Goal: Transaction & Acquisition: Purchase product/service

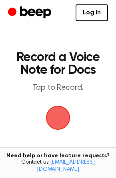
click at [60, 116] on span "button" at bounding box center [58, 118] width 22 height 22
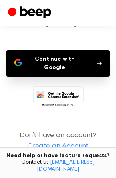
scroll to position [67, 0]
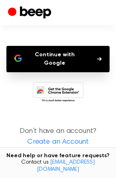
click at [71, 88] on icon at bounding box center [60, 95] width 38 height 14
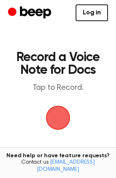
click at [62, 122] on span "button" at bounding box center [57, 117] width 27 height 27
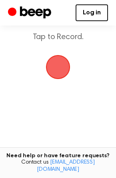
scroll to position [53, 0]
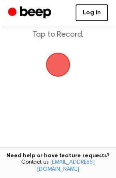
click at [97, 16] on link "Log in" at bounding box center [92, 12] width 32 height 17
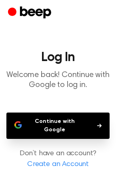
click at [67, 125] on button "Continue with Google" at bounding box center [57, 126] width 103 height 26
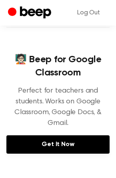
scroll to position [106, 0]
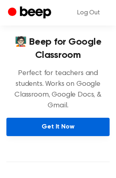
click at [70, 130] on link "Get It Now" at bounding box center [57, 127] width 103 height 18
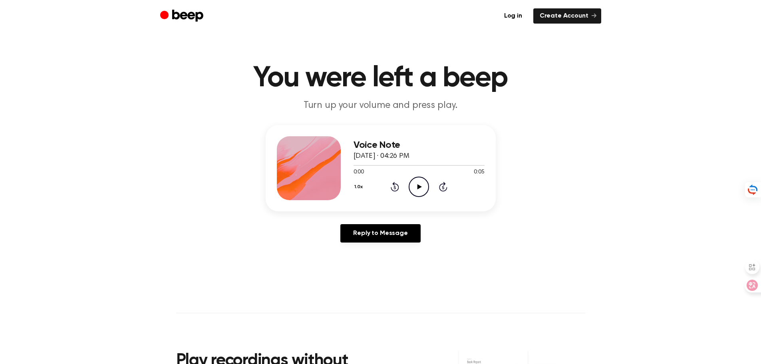
click at [422, 186] on icon "Play Audio" at bounding box center [419, 187] width 20 height 20
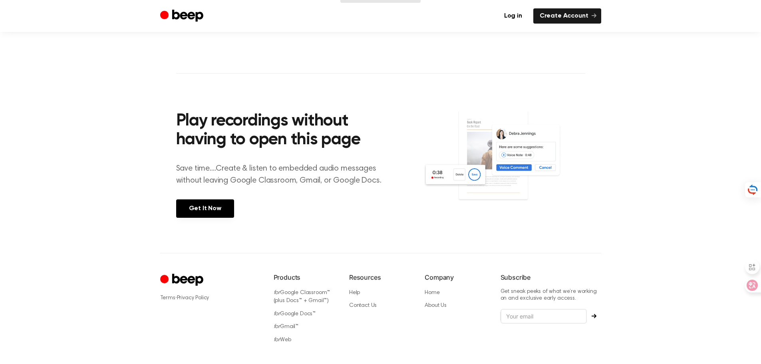
scroll to position [278, 0]
